Goal: Task Accomplishment & Management: Manage account settings

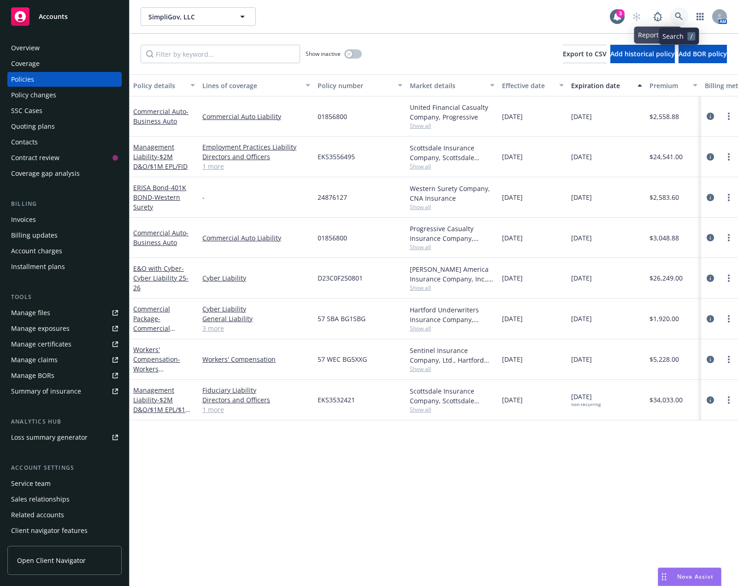
click at [674, 21] on link at bounding box center [679, 16] width 18 height 18
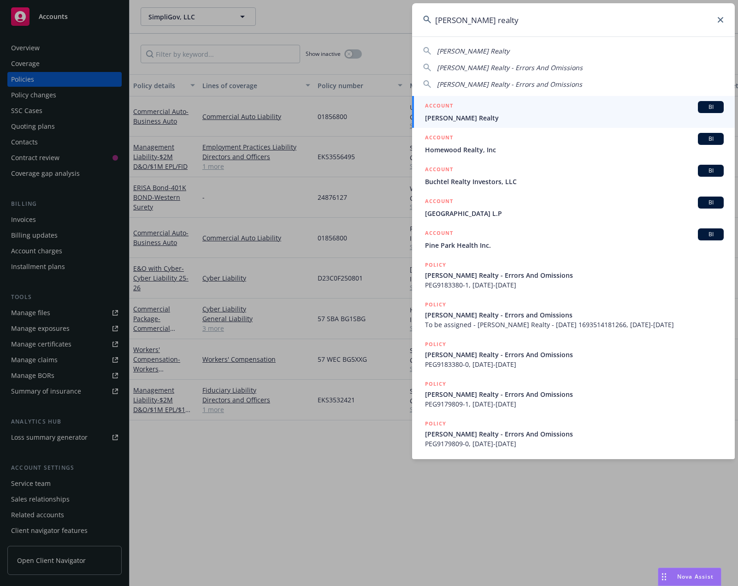
type input "kennon realty"
click at [543, 114] on span "Kennon Realty" at bounding box center [574, 118] width 299 height 10
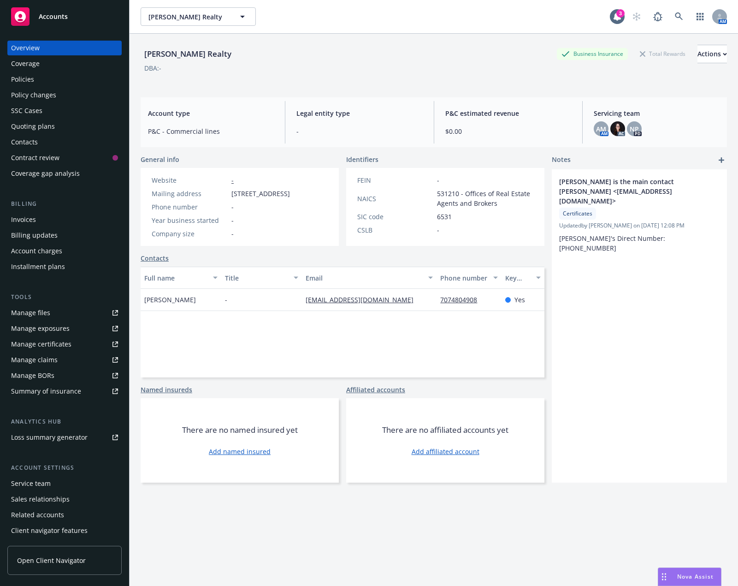
click at [78, 81] on div "Policies" at bounding box center [64, 79] width 107 height 15
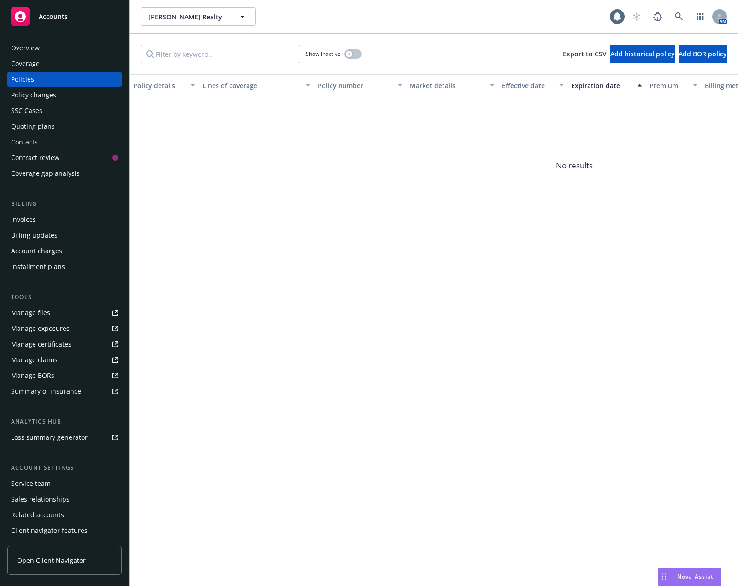
click at [80, 51] on div "Overview" at bounding box center [64, 48] width 107 height 15
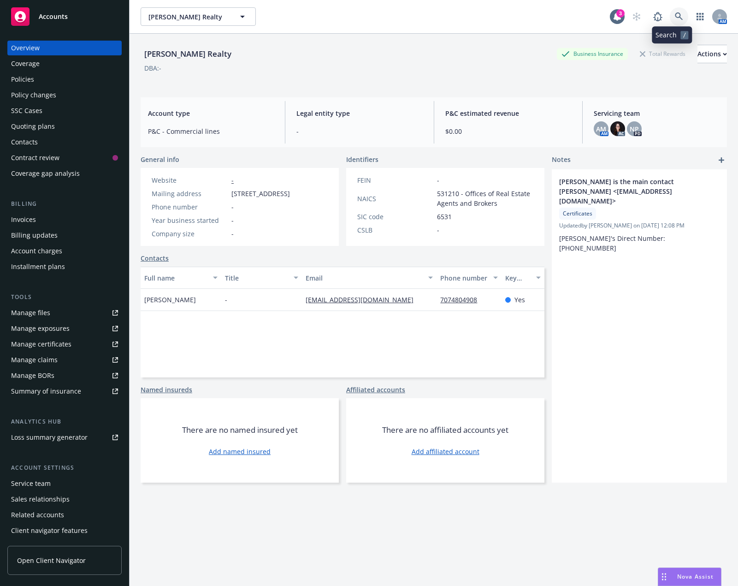
click at [670, 17] on link at bounding box center [679, 16] width 18 height 18
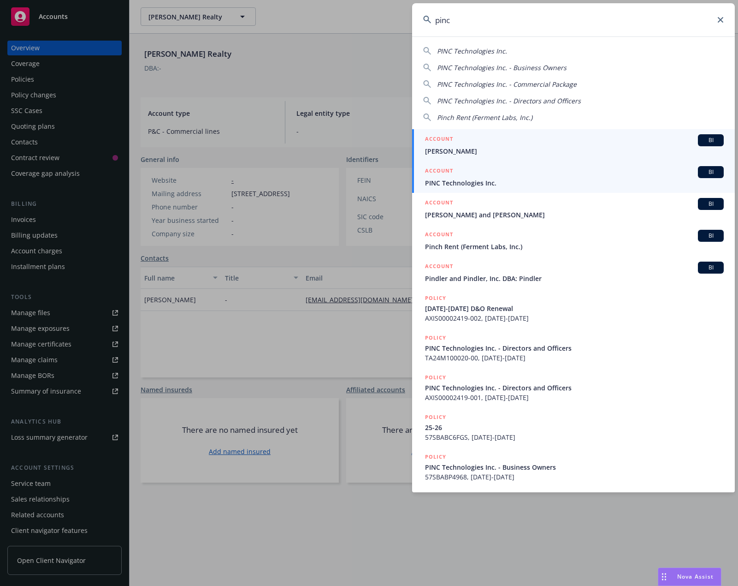
type input "pinc"
click at [522, 172] on div "ACCOUNT BI" at bounding box center [574, 172] width 299 height 12
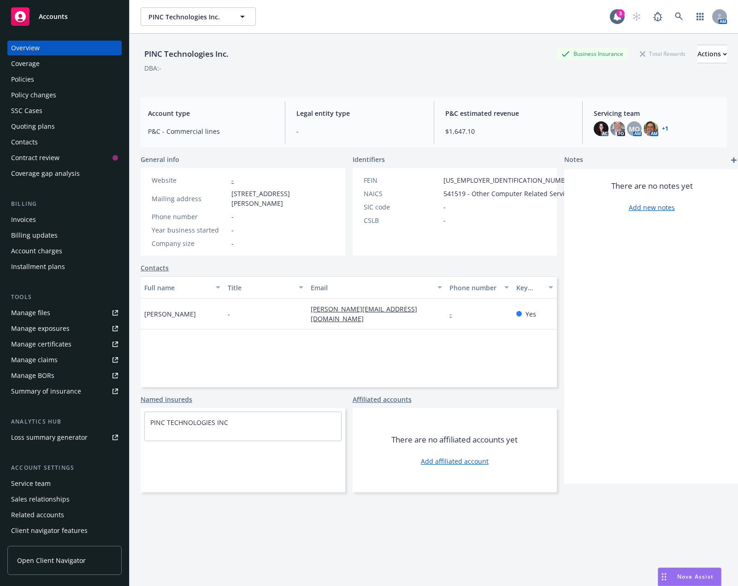
click at [73, 81] on div "Policies" at bounding box center [64, 79] width 107 height 15
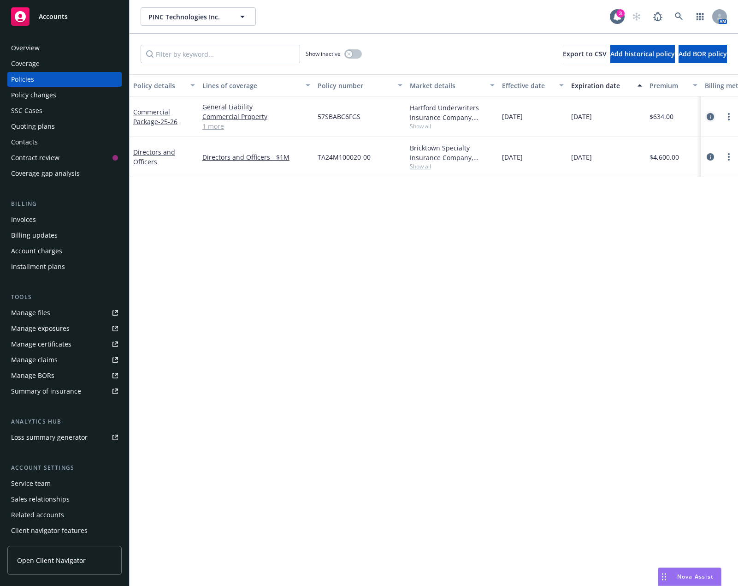
click at [711, 116] on icon "circleInformation" at bounding box center [710, 116] width 7 height 7
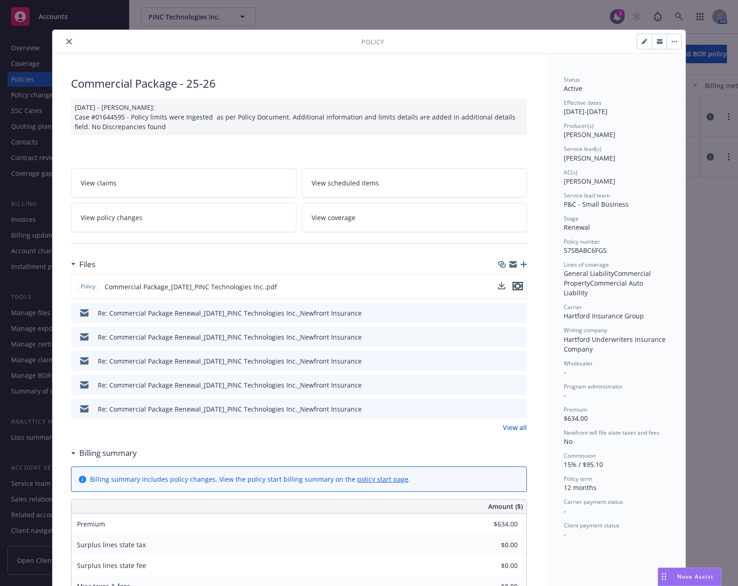
click at [514, 286] on icon "preview file" at bounding box center [518, 286] width 8 height 6
click at [67, 41] on icon "close" at bounding box center [69, 42] width 6 height 6
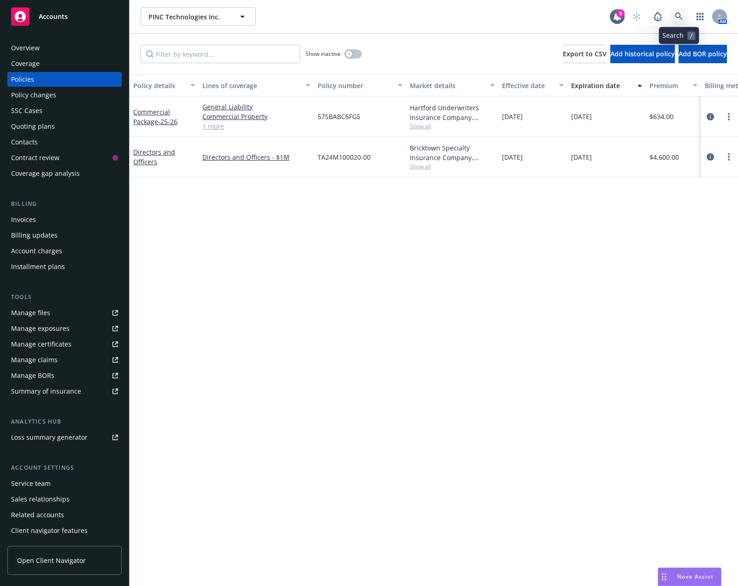
click at [676, 16] on icon at bounding box center [679, 16] width 8 height 8
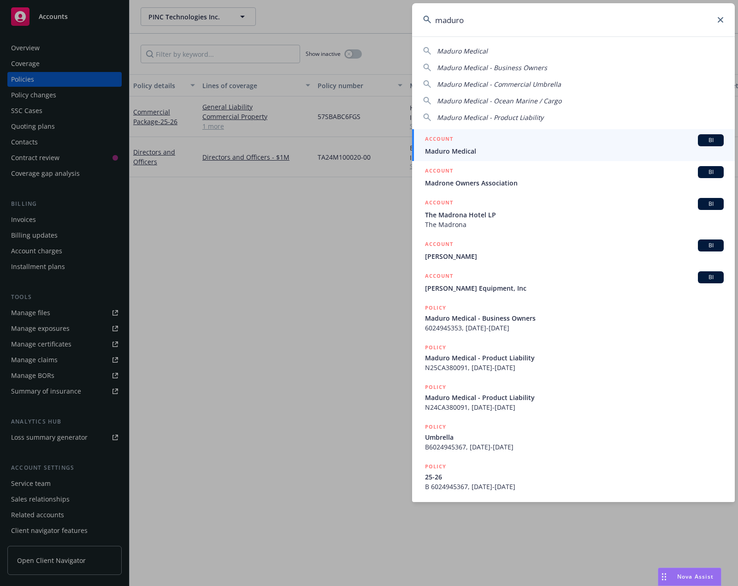
type input "maduro"
click at [536, 142] on div "ACCOUNT BI" at bounding box center [574, 140] width 299 height 12
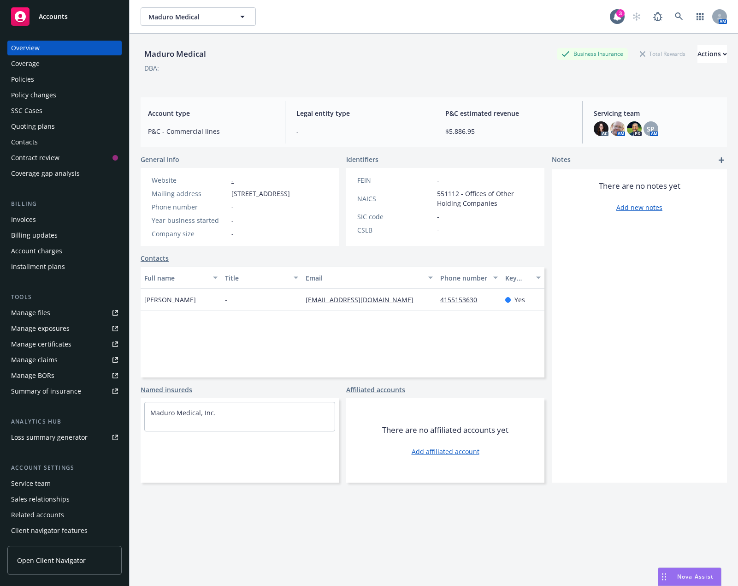
click at [63, 80] on div "Policies" at bounding box center [64, 79] width 107 height 15
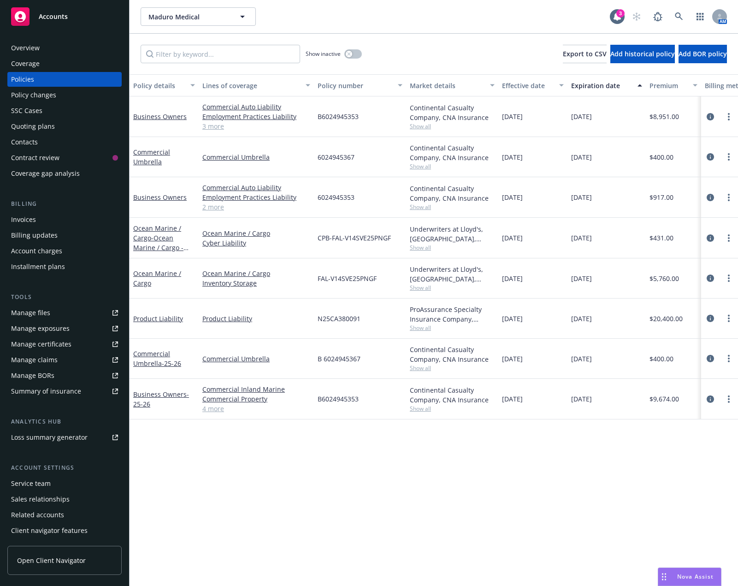
click at [53, 52] on div "Overview" at bounding box center [64, 48] width 107 height 15
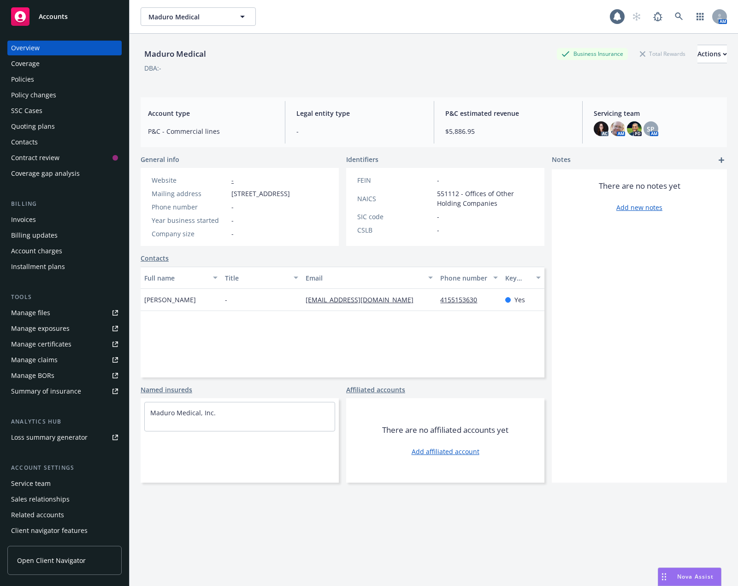
drag, startPoint x: 389, startPoint y: 67, endPoint x: 409, endPoint y: 53, distance: 23.9
click at [389, 66] on div "DBA: -" at bounding box center [434, 68] width 587 height 10
click at [89, 77] on div "Policies" at bounding box center [64, 79] width 107 height 15
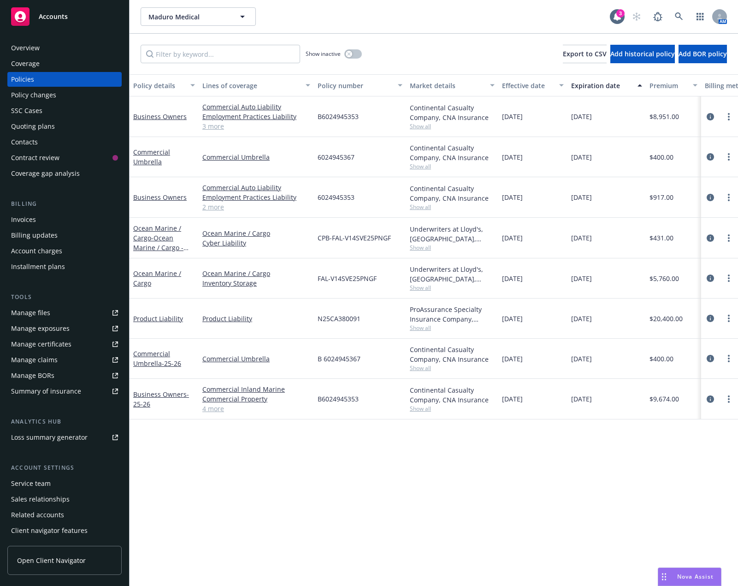
click at [291, 494] on div "Policy details Lines of coverage Policy number Market details Effective date Ex…" at bounding box center [434, 329] width 609 height 511
click at [712, 276] on icon "circleInformation" at bounding box center [710, 277] width 7 height 7
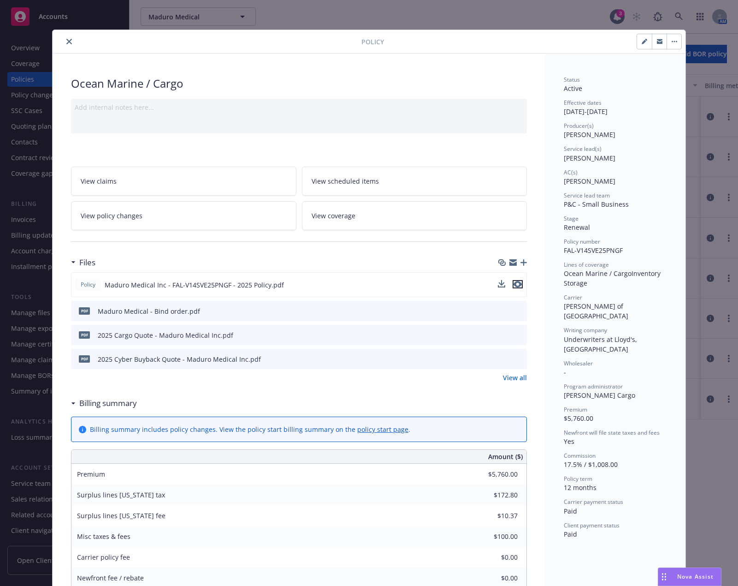
click at [517, 283] on icon "preview file" at bounding box center [518, 284] width 8 height 6
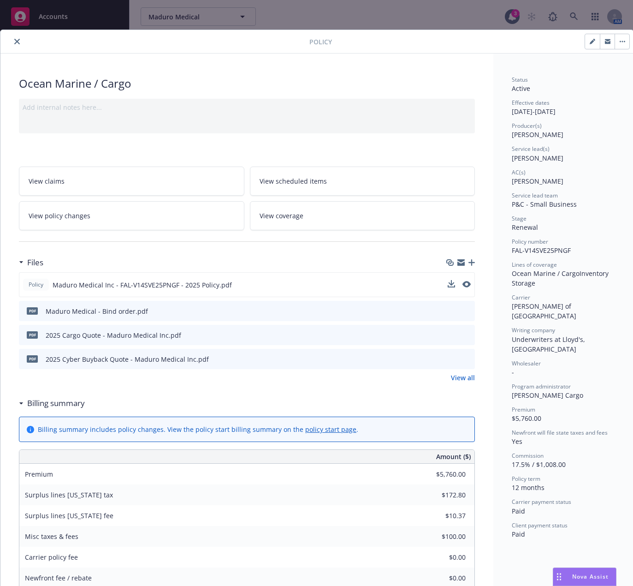
click at [18, 41] on icon "close" at bounding box center [17, 42] width 6 height 6
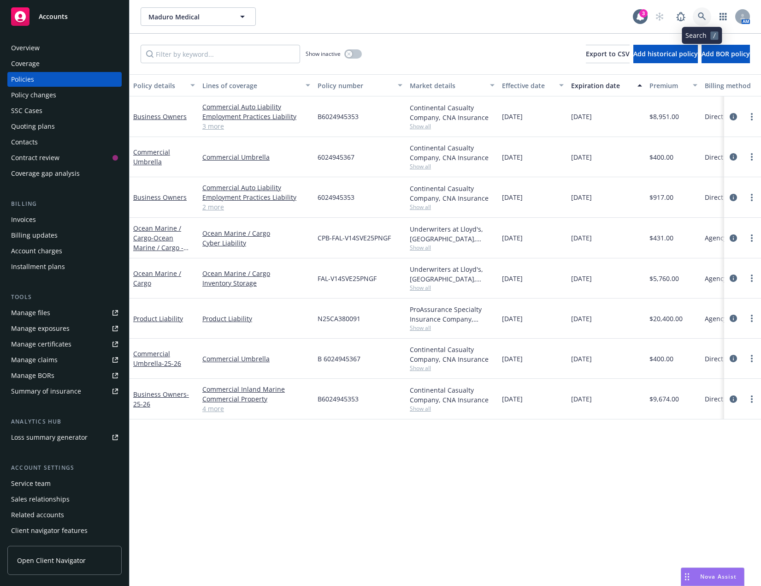
click at [702, 13] on icon at bounding box center [702, 16] width 8 height 8
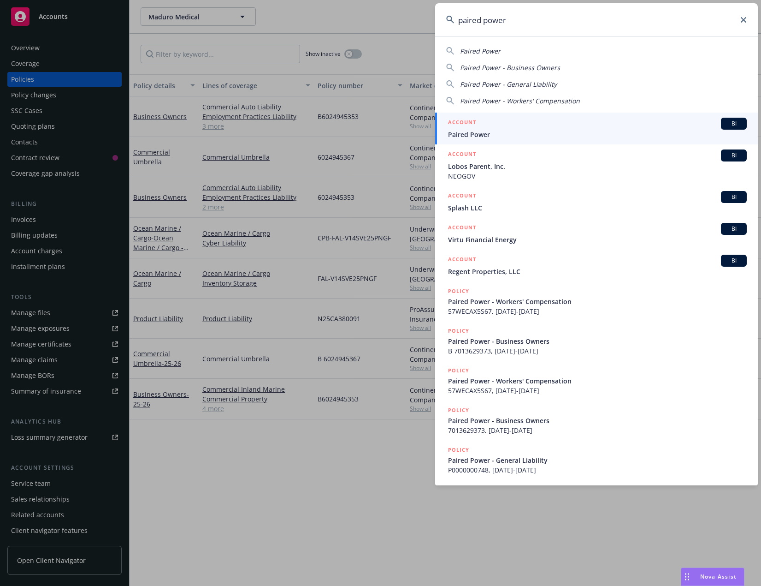
type input "paired power"
click at [553, 120] on div "ACCOUNT BI" at bounding box center [597, 124] width 299 height 12
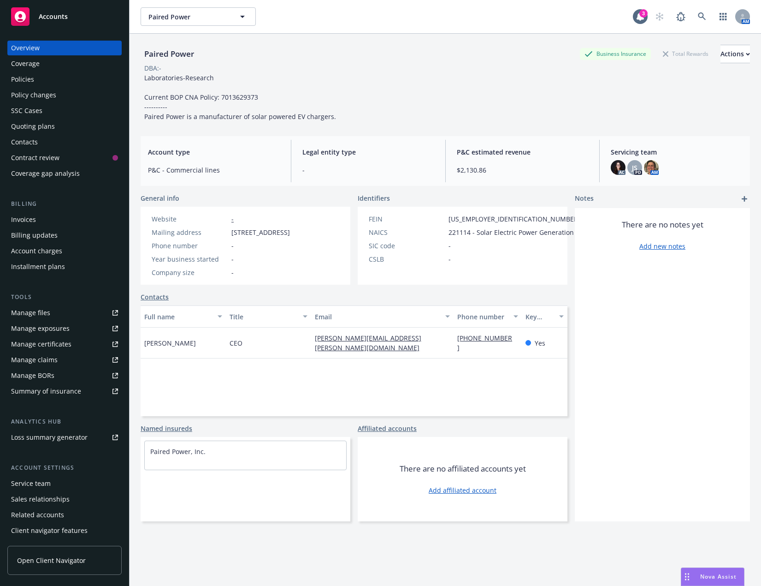
click at [197, 537] on div "Paired Power Business Insurance Total Rewards Actions DBA: - Laboratories-Resea…" at bounding box center [446, 321] width 610 height 575
click at [55, 219] on div "Invoices" at bounding box center [64, 219] width 107 height 15
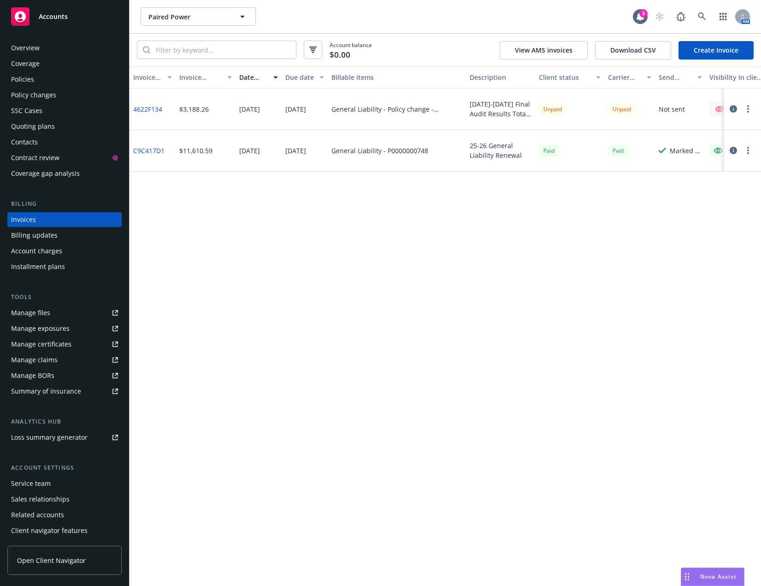
click at [738, 107] on button "button" at bounding box center [748, 108] width 11 height 11
click at [703, 186] on link "Make it visible in client dash" at bounding box center [695, 183] width 118 height 18
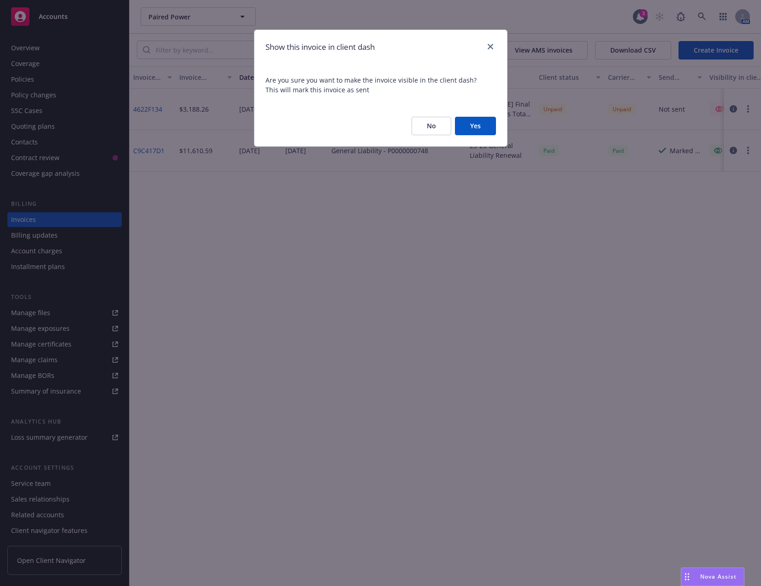
click at [481, 121] on button "Yes" at bounding box center [475, 126] width 41 height 18
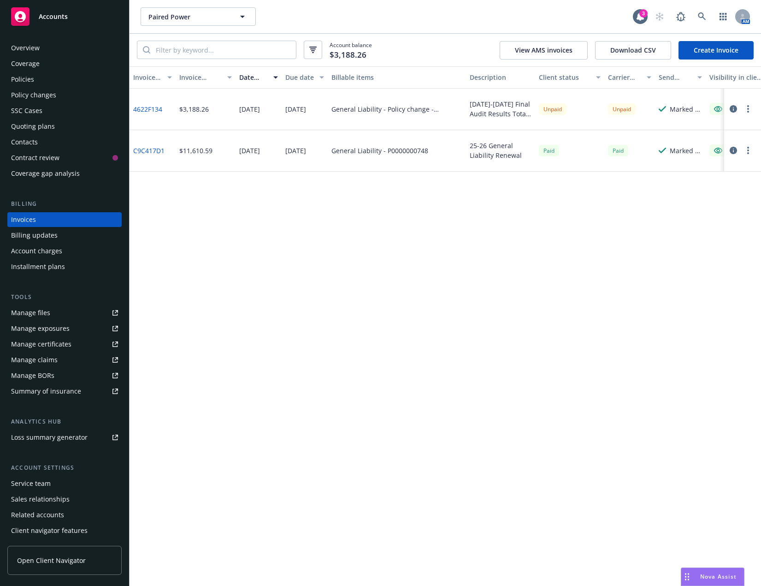
click at [738, 107] on button "button" at bounding box center [748, 108] width 11 height 11
click at [681, 240] on link "Copy logging email" at bounding box center [695, 238] width 118 height 18
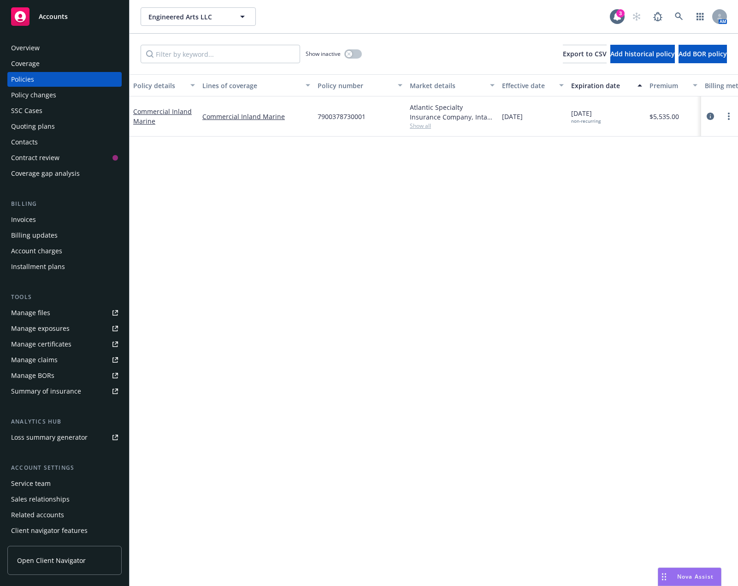
click at [65, 97] on div "Policy changes" at bounding box center [64, 95] width 107 height 15
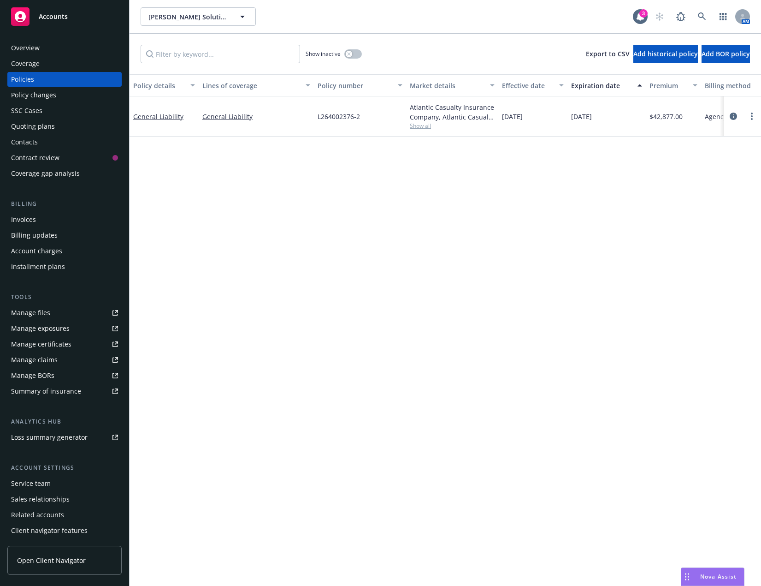
click at [41, 220] on div "Invoices" at bounding box center [64, 219] width 107 height 15
